Goal: Task Accomplishment & Management: Use online tool/utility

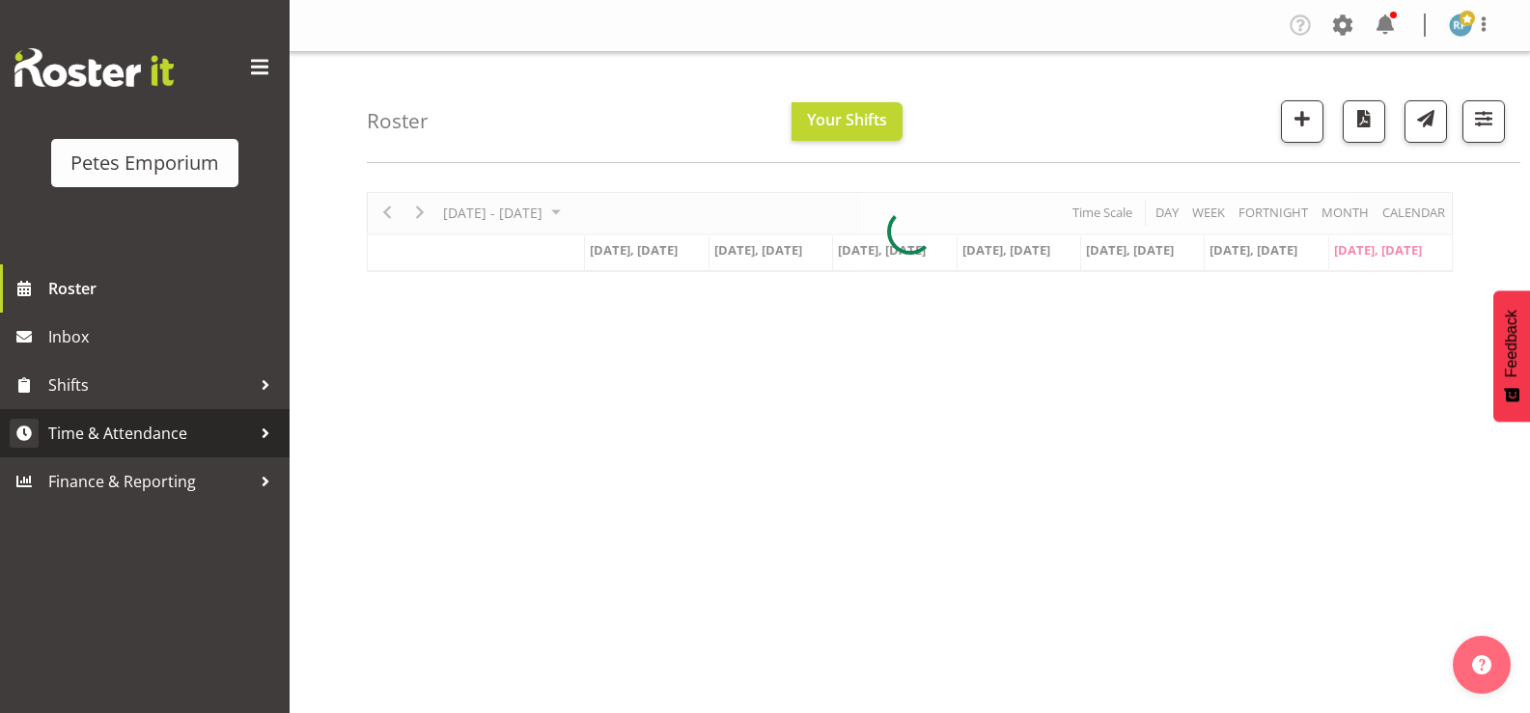
click at [143, 437] on span "Time & Attendance" at bounding box center [149, 433] width 203 height 29
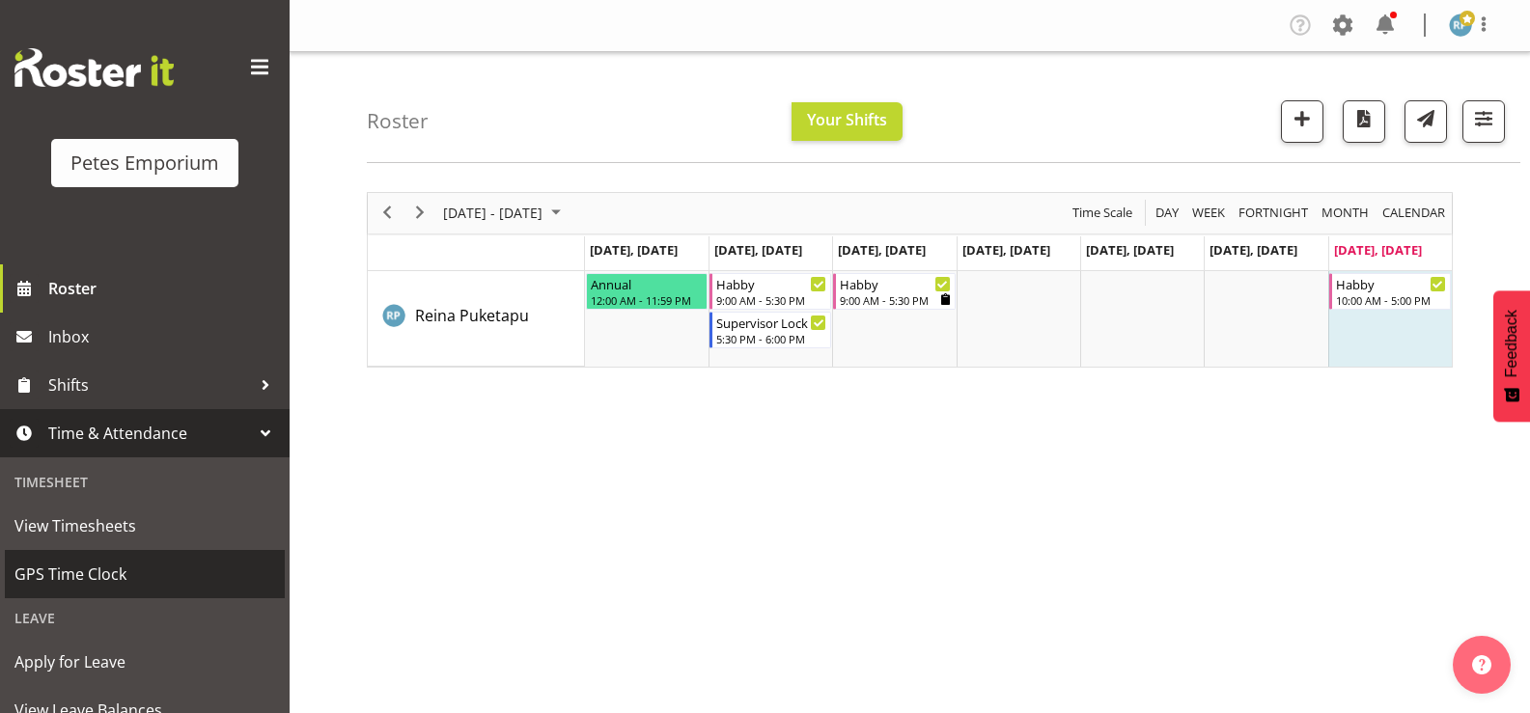
click at [114, 572] on span "GPS Time Clock" at bounding box center [144, 574] width 261 height 29
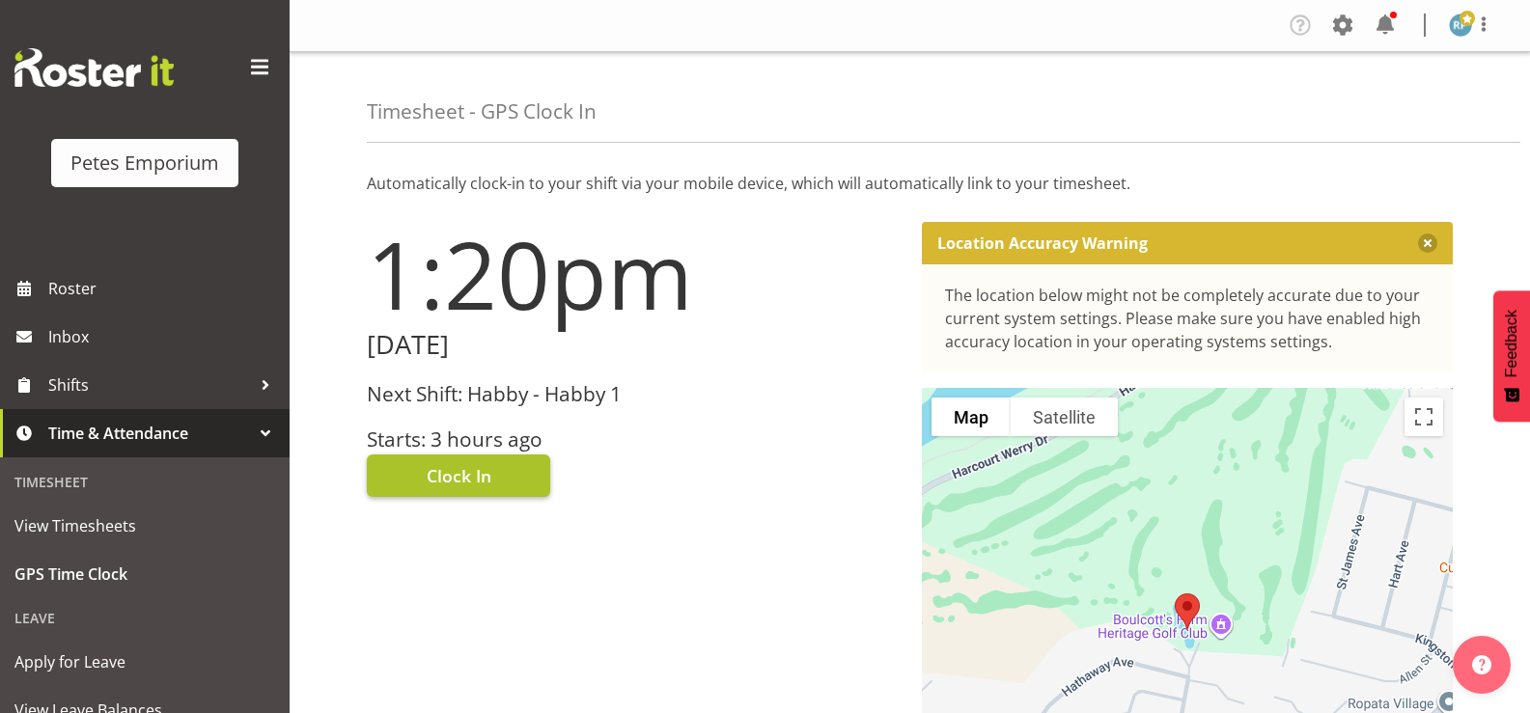
click at [473, 479] on span "Clock In" at bounding box center [459, 475] width 65 height 25
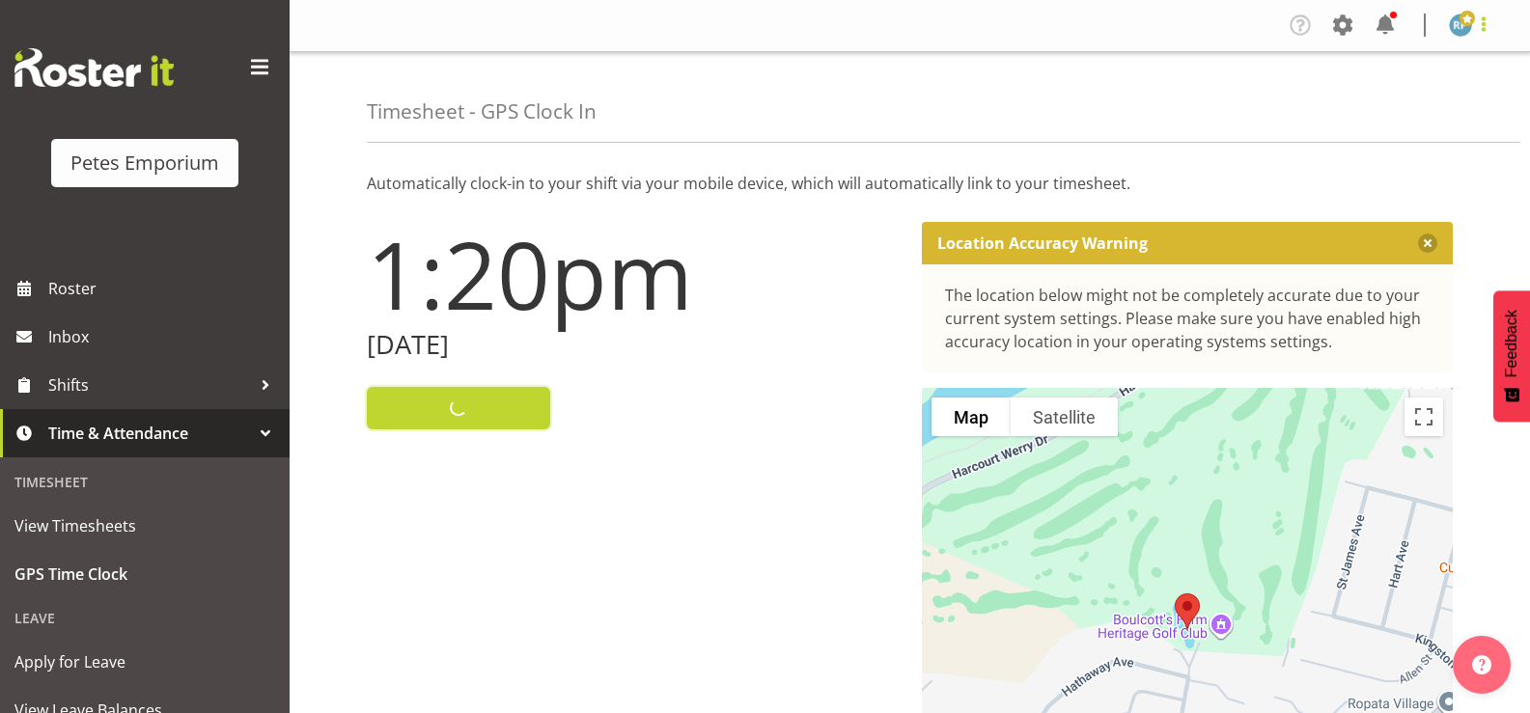
click at [1484, 32] on span at bounding box center [1483, 24] width 23 height 23
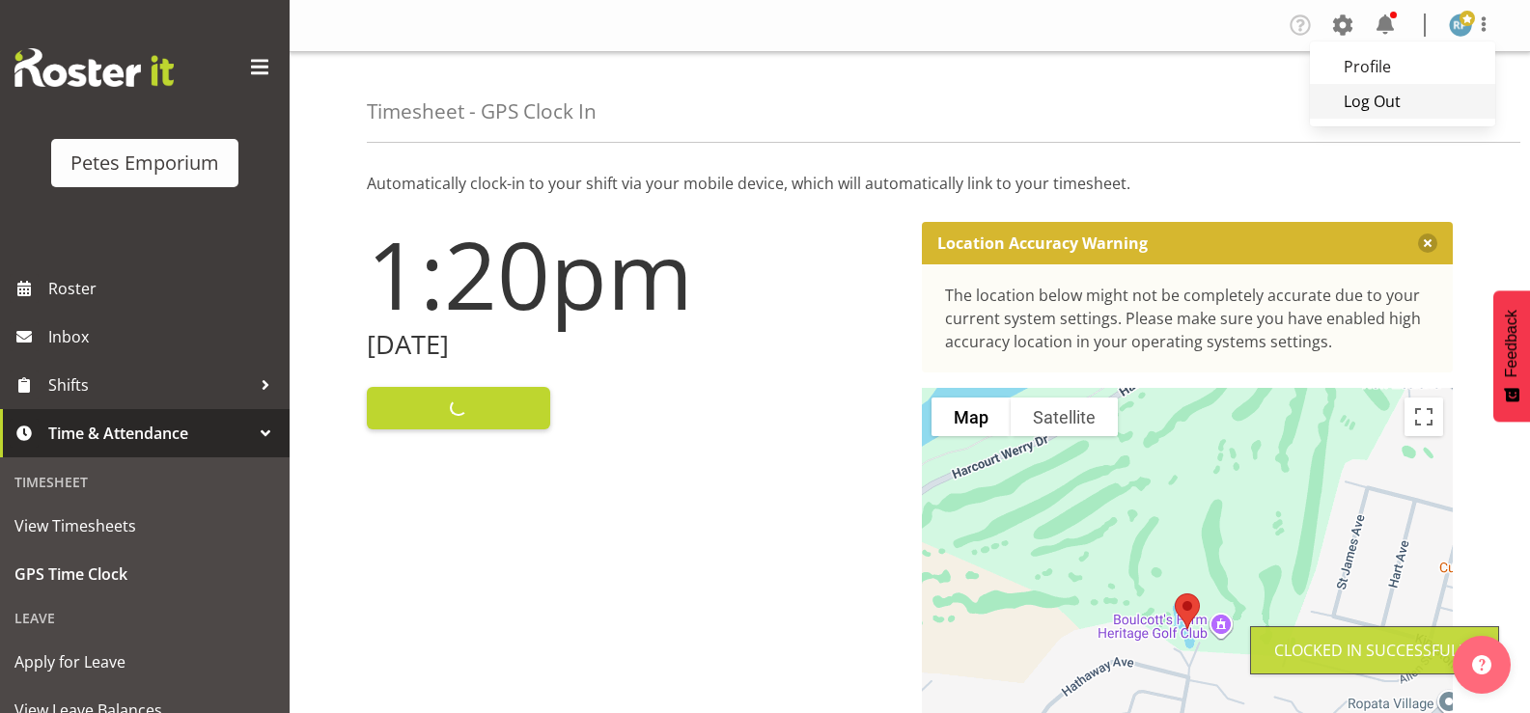
click at [1391, 95] on link "Log Out" at bounding box center [1402, 101] width 185 height 35
